Goal: Information Seeking & Learning: Check status

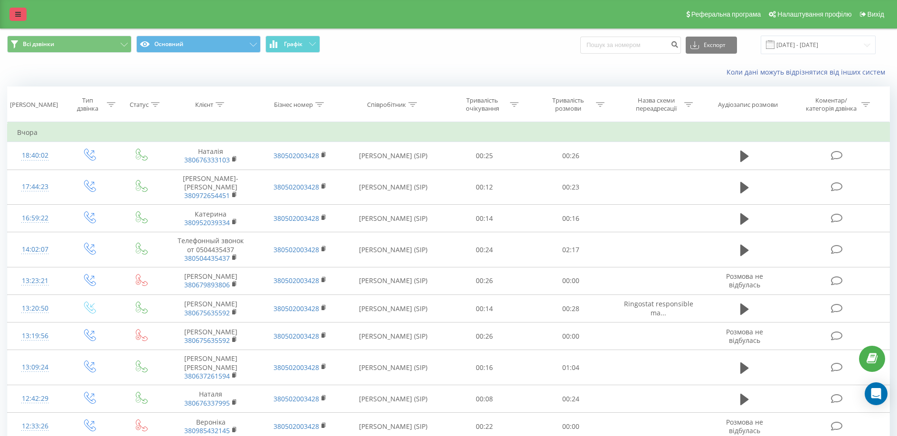
click at [22, 15] on link at bounding box center [17, 14] width 17 height 13
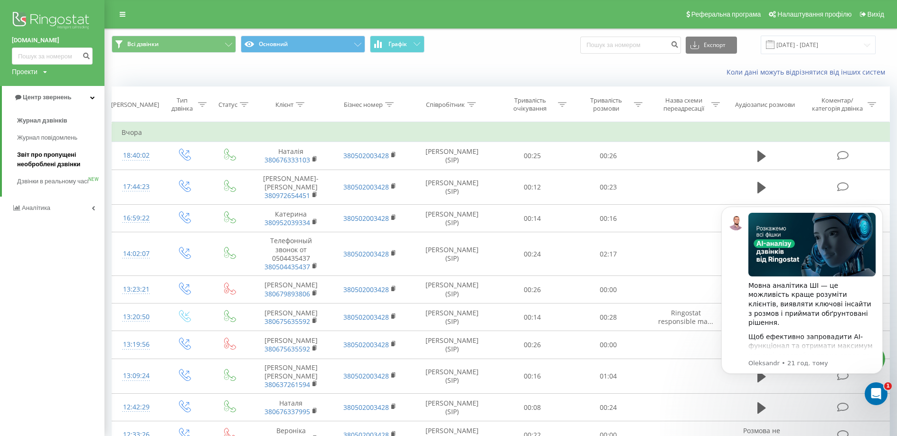
click at [55, 160] on span "Звіт про пропущені необроблені дзвінки" at bounding box center [58, 159] width 83 height 19
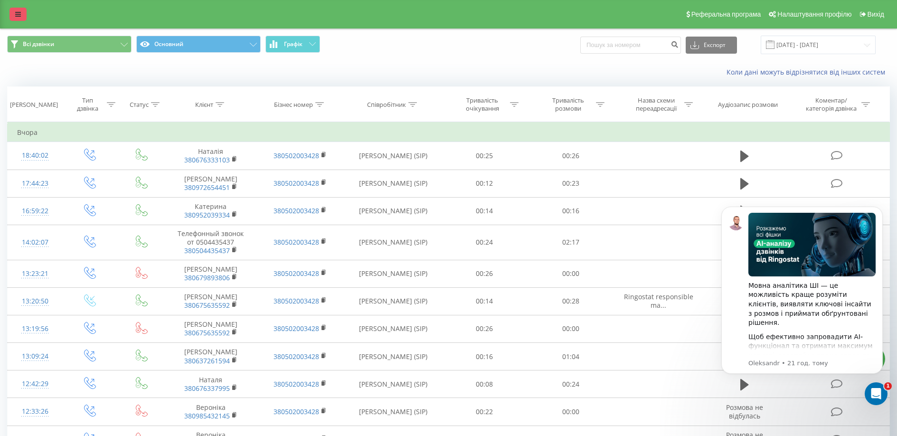
click at [19, 11] on icon at bounding box center [18, 14] width 6 height 7
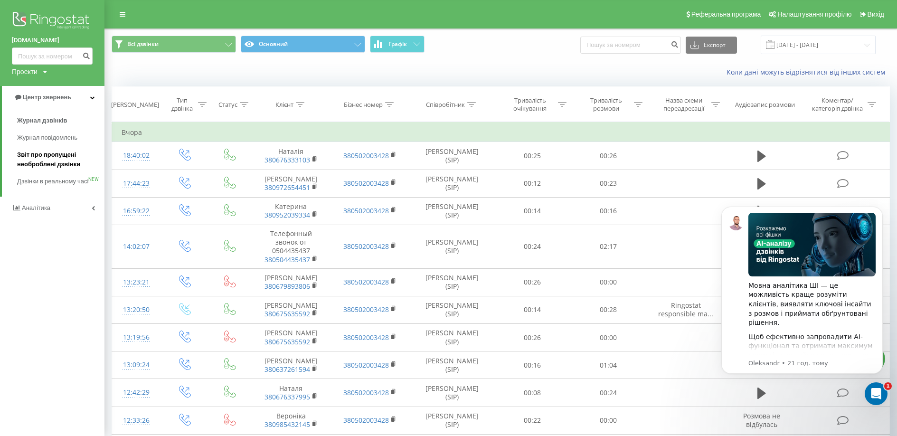
click at [52, 160] on span "Звіт про пропущені необроблені дзвінки" at bounding box center [58, 159] width 83 height 19
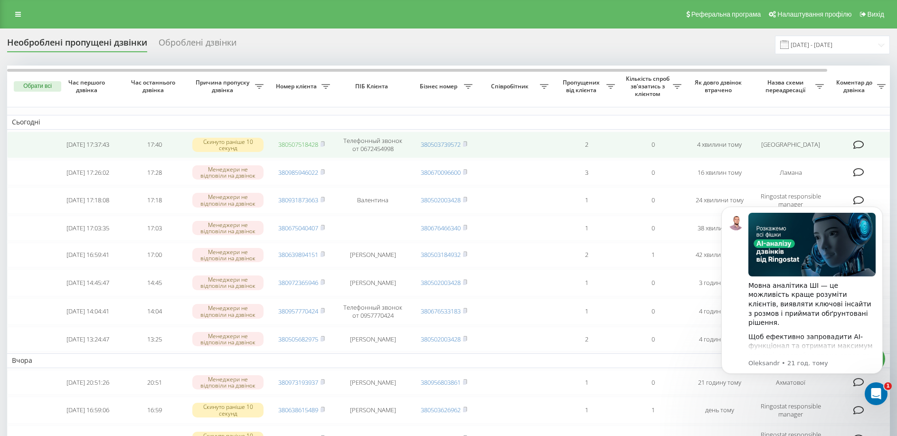
click at [302, 144] on link "380507518428" at bounding box center [298, 144] width 40 height 9
click at [325, 144] on icon at bounding box center [322, 144] width 4 height 6
